Goal: Task Accomplishment & Management: Complete application form

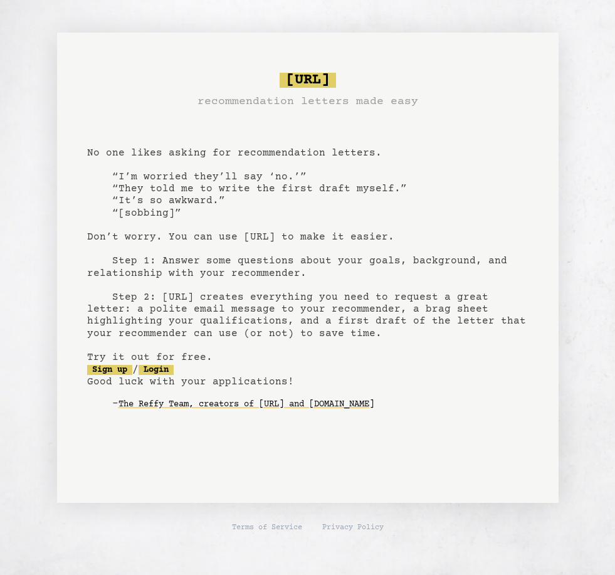
click at [217, 170] on pre "[URL] recommendation letters made easy No one likes asking for recommendation l…" at bounding box center [307, 251] width 441 height 367
click at [238, 281] on pre "[URL] recommendation letters made easy No one likes asking for recommendation l…" at bounding box center [307, 251] width 441 height 367
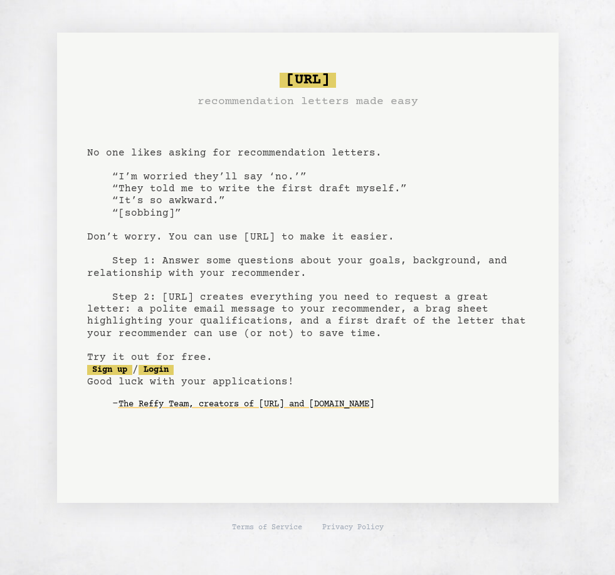
click at [165, 374] on pre "[URL] recommendation letters made easy No one likes asking for recommendation l…" at bounding box center [307, 251] width 441 height 367
click at [161, 365] on link "Login" at bounding box center [155, 370] width 35 height 10
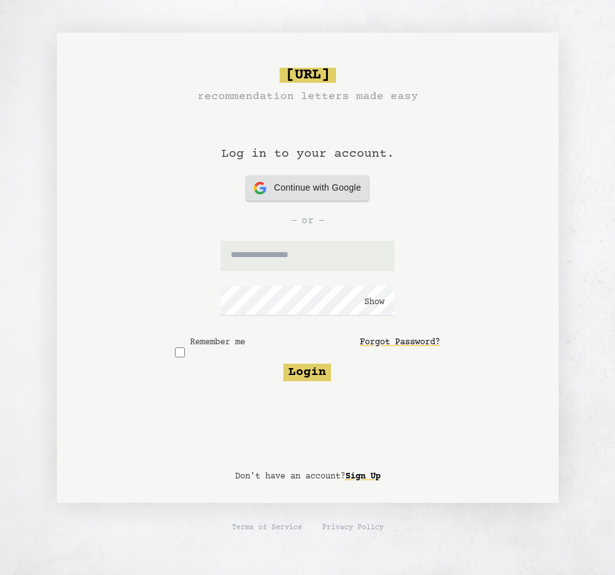
click at [328, 193] on span "Continue with Google" at bounding box center [317, 187] width 87 height 13
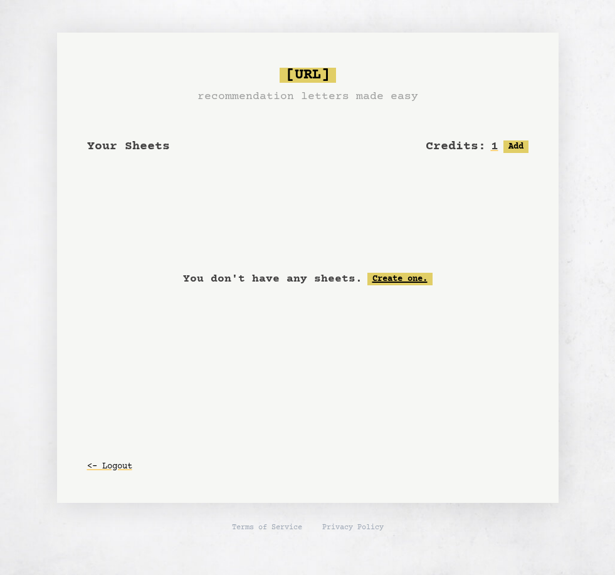
click at [431, 275] on link "Create one." at bounding box center [399, 279] width 65 height 13
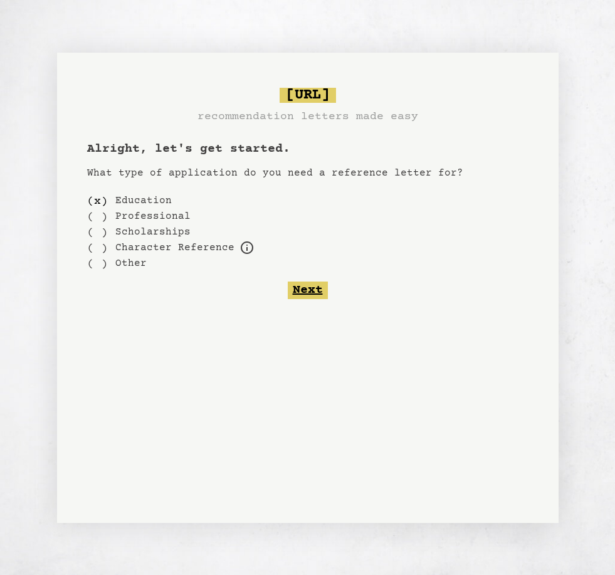
click at [310, 288] on button "Next" at bounding box center [308, 290] width 40 height 18
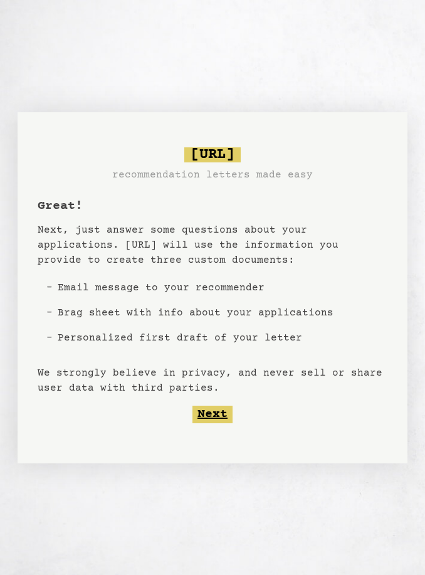
click at [219, 410] on button "Next" at bounding box center [212, 414] width 40 height 18
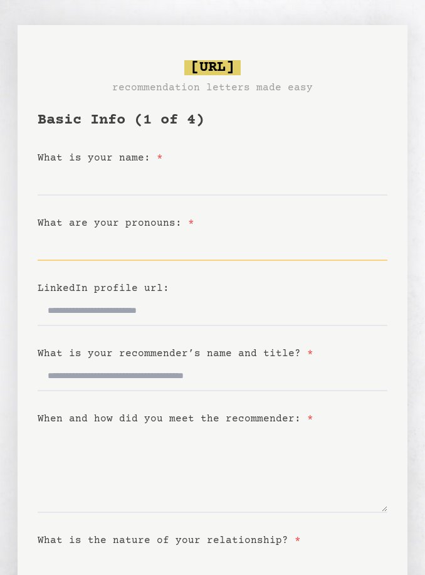
click at [118, 253] on input "What are your pronouns: *" at bounding box center [213, 246] width 350 height 30
click at [119, 164] on div "What is your name: *" at bounding box center [213, 157] width 350 height 15
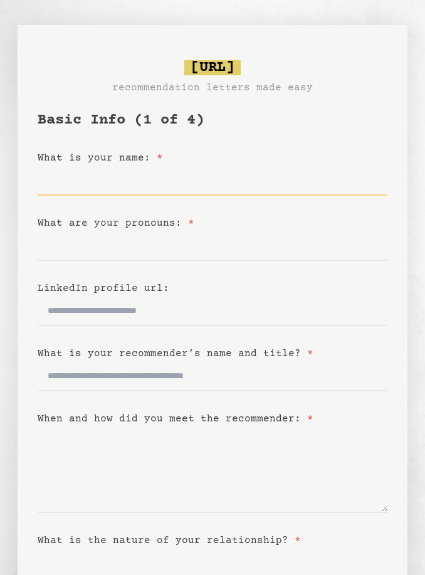
click at [112, 184] on input "What is your name: *" at bounding box center [213, 180] width 350 height 30
click at [74, 190] on input "What is your name: *" at bounding box center [213, 180] width 350 height 30
type input "*****"
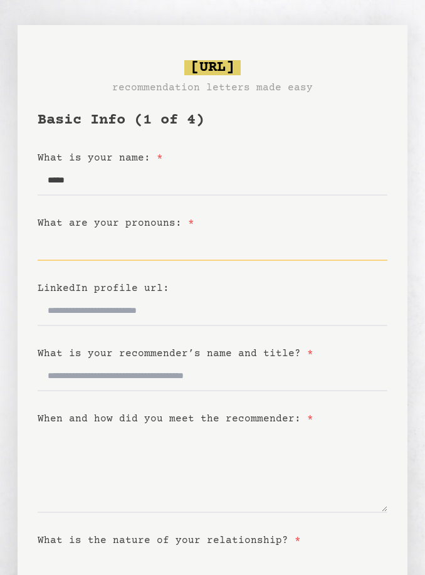
click at [83, 259] on input "What are your pronouns: *" at bounding box center [213, 246] width 350 height 30
type input "*******"
click at [103, 349] on label "What is your recommender’s name and title? *" at bounding box center [176, 353] width 276 height 11
click at [103, 361] on input "What is your recommender’s name and title? *" at bounding box center [213, 376] width 350 height 30
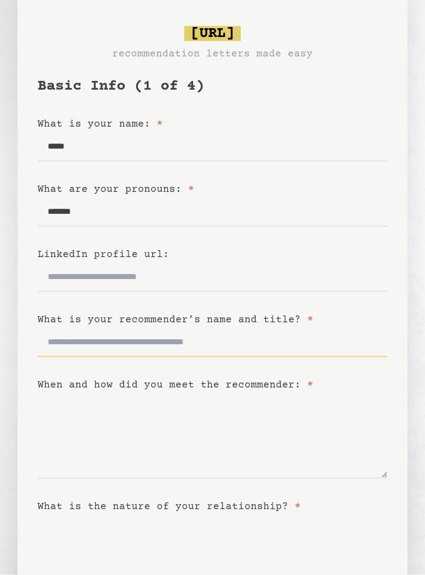
scroll to position [35, 0]
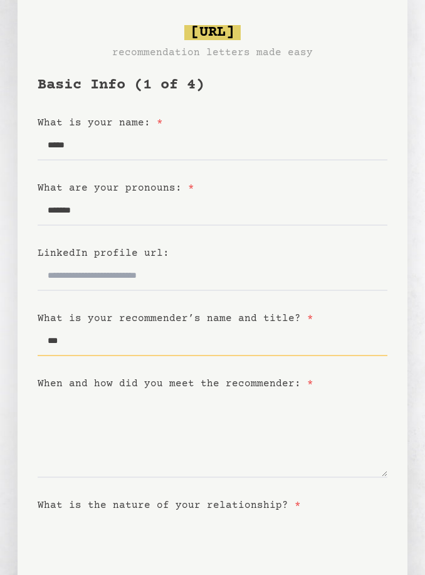
type input "***"
